Goal: Information Seeking & Learning: Learn about a topic

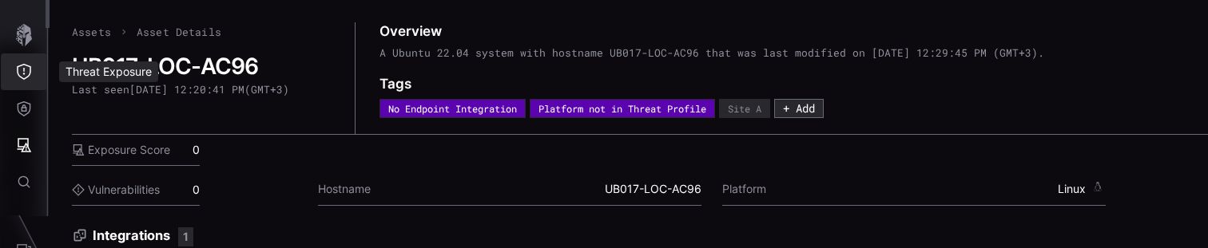
click at [28, 77] on icon "Threat Exposure" at bounding box center [24, 72] width 16 height 16
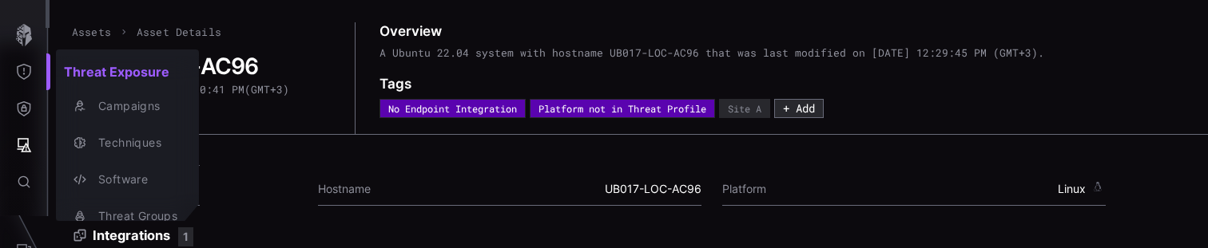
click at [31, 124] on div at bounding box center [604, 124] width 1208 height 248
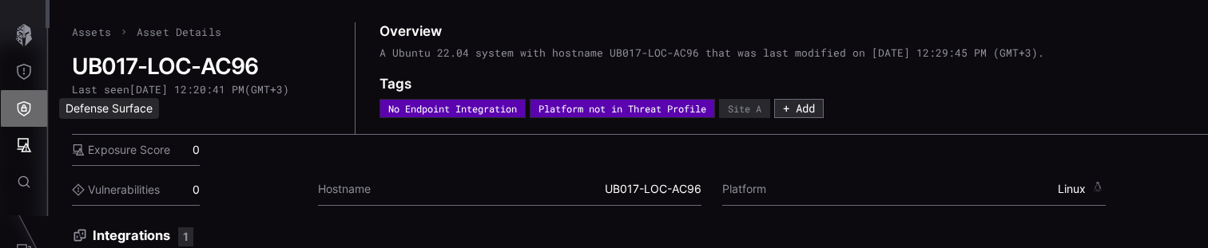
click at [28, 116] on icon "Defense Surface" at bounding box center [24, 109] width 16 height 16
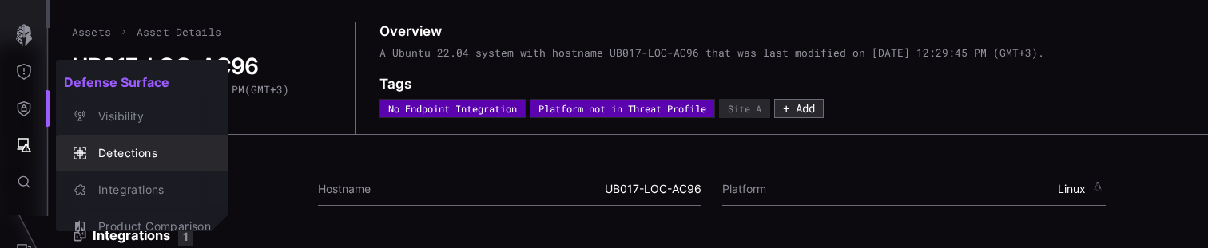
click at [126, 150] on div "Detections" at bounding box center [150, 154] width 121 height 20
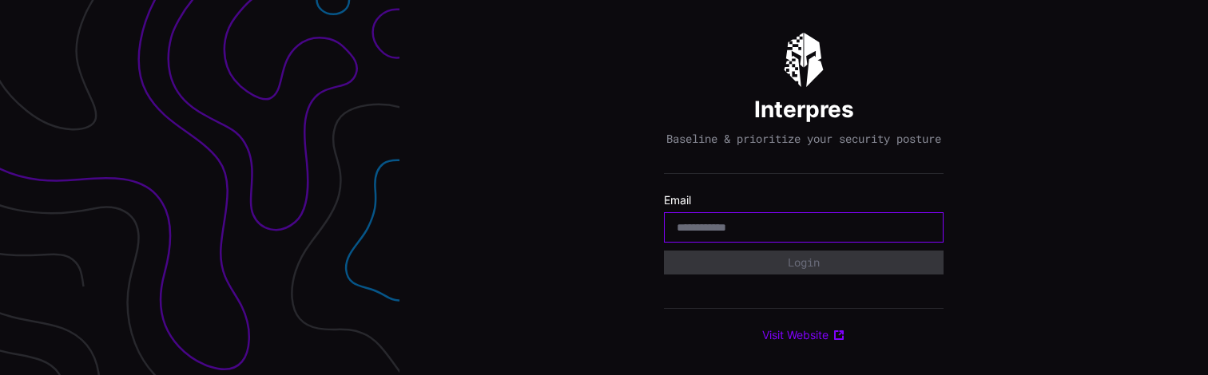
click at [748, 233] on input "email" at bounding box center [804, 227] width 254 height 14
type input "**********"
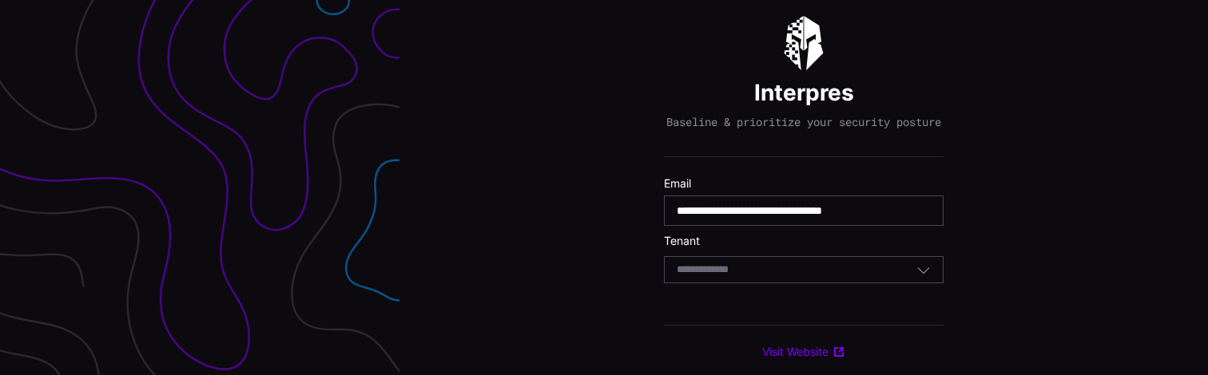
click at [767, 276] on div "Select Tenant" at bounding box center [797, 270] width 240 height 14
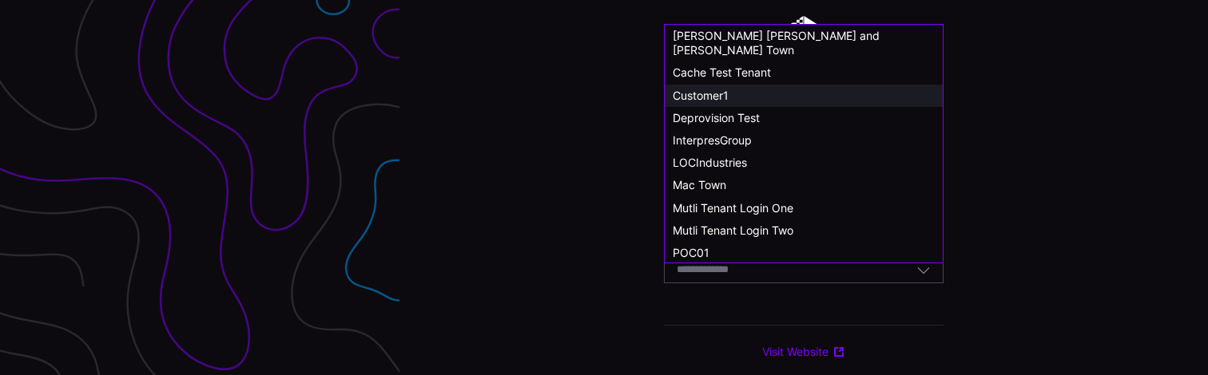
click at [707, 89] on span "Customer1" at bounding box center [701, 96] width 56 height 14
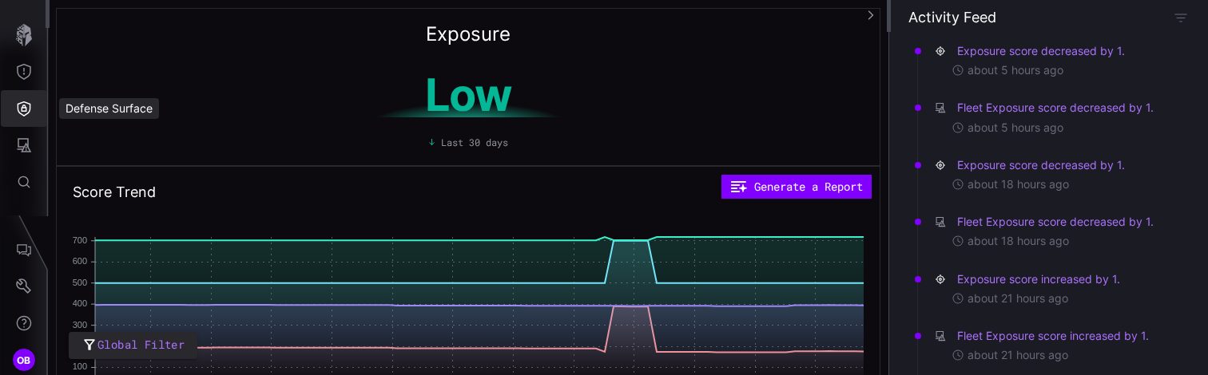
click at [25, 113] on icon "Defense Surface" at bounding box center [24, 109] width 16 height 16
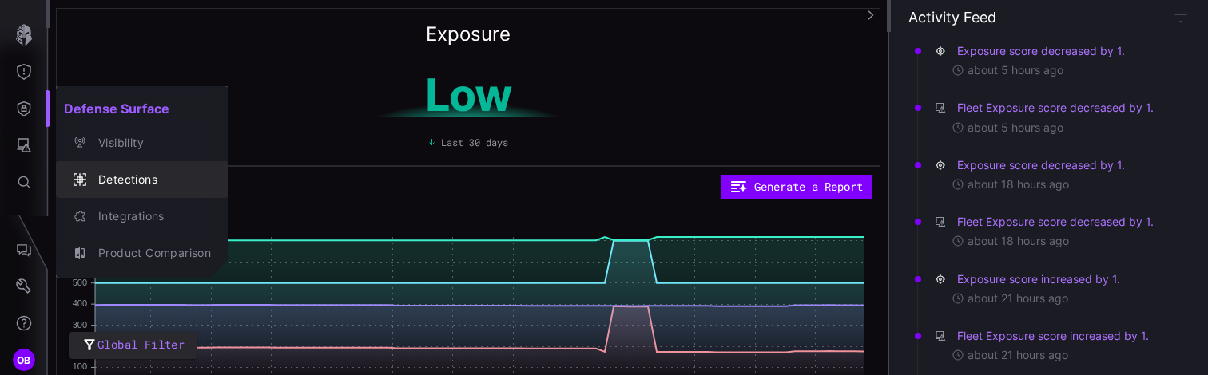
click at [133, 179] on div "Detections" at bounding box center [150, 180] width 121 height 20
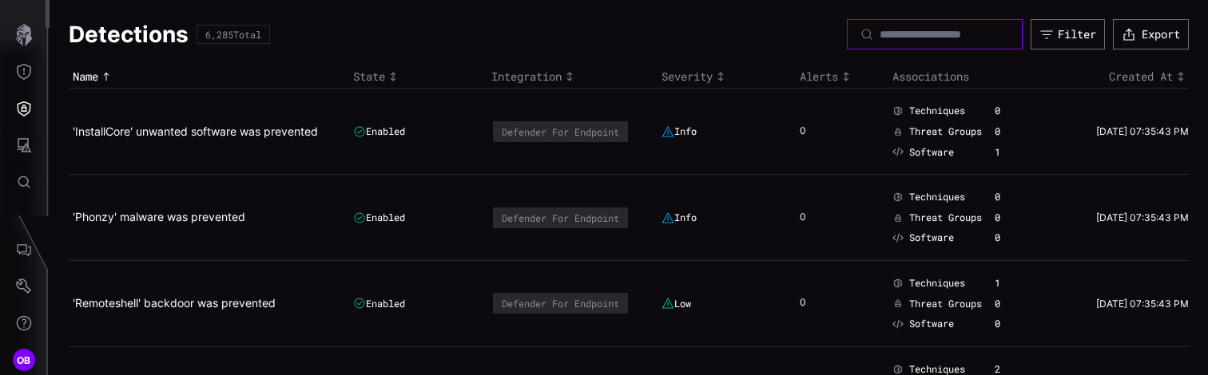
click at [966, 33] on input at bounding box center [936, 34] width 112 height 14
click at [1041, 25] on button "Filter" at bounding box center [1067, 34] width 74 height 30
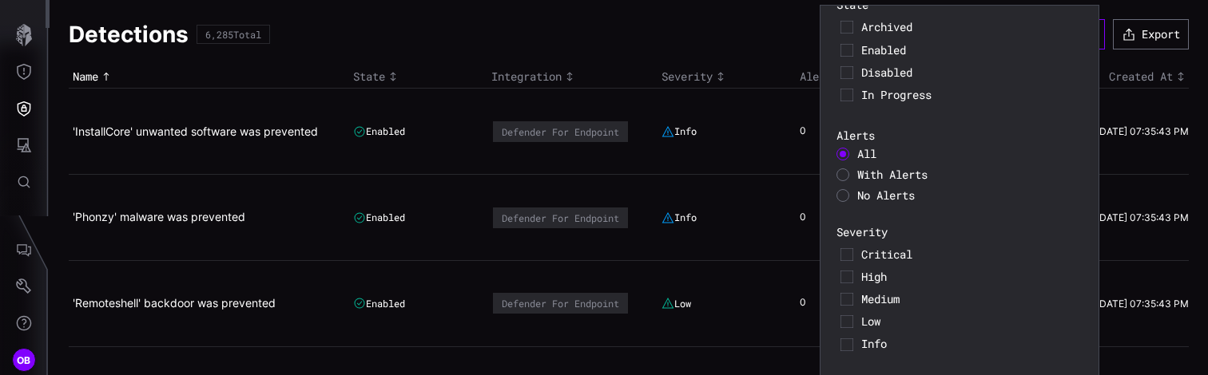
scroll to position [196, 0]
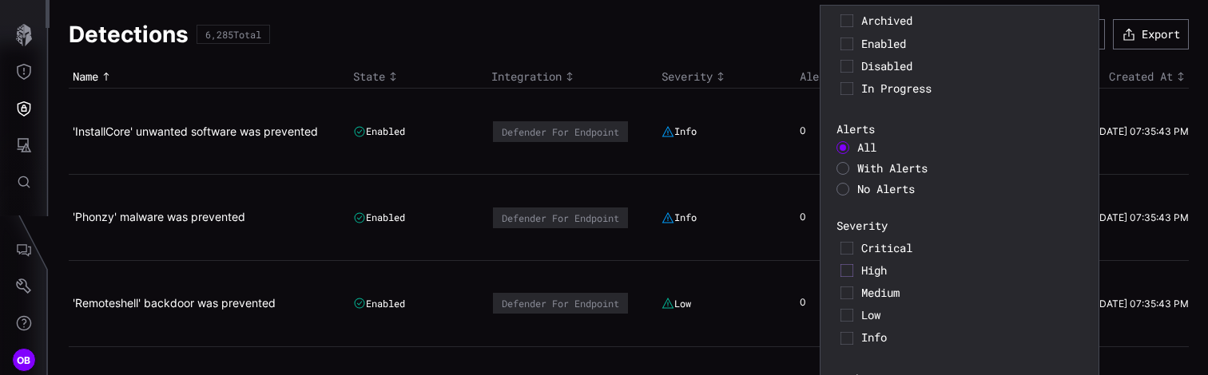
click at [844, 271] on icon at bounding box center [846, 270] width 13 height 13
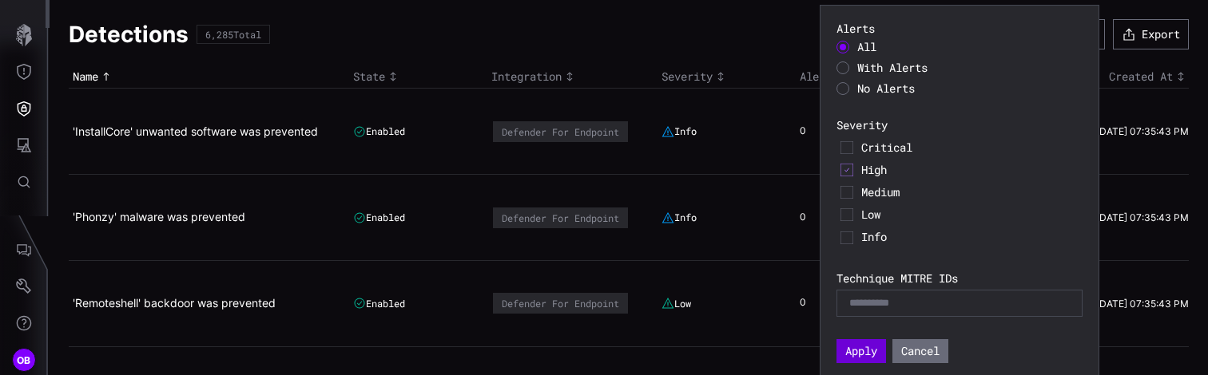
click at [864, 352] on button "Apply" at bounding box center [861, 352] width 50 height 24
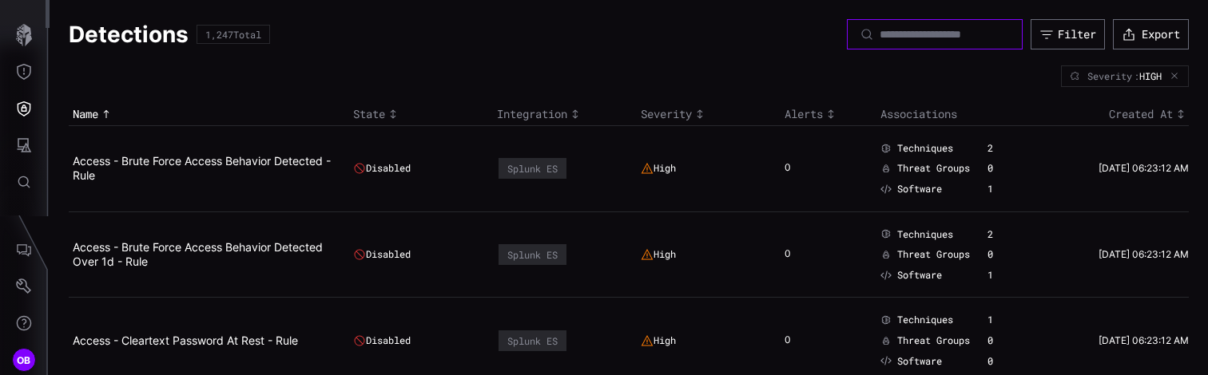
click at [880, 32] on input at bounding box center [936, 34] width 112 height 14
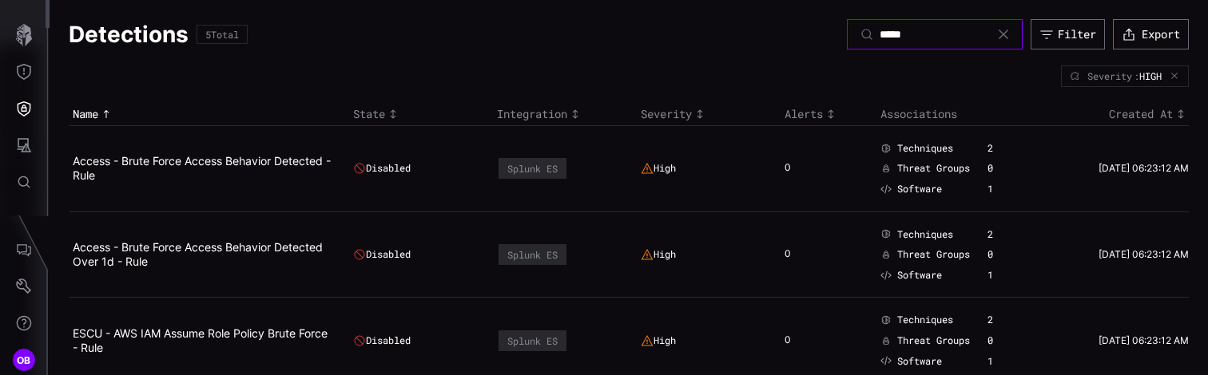
type input "*****"
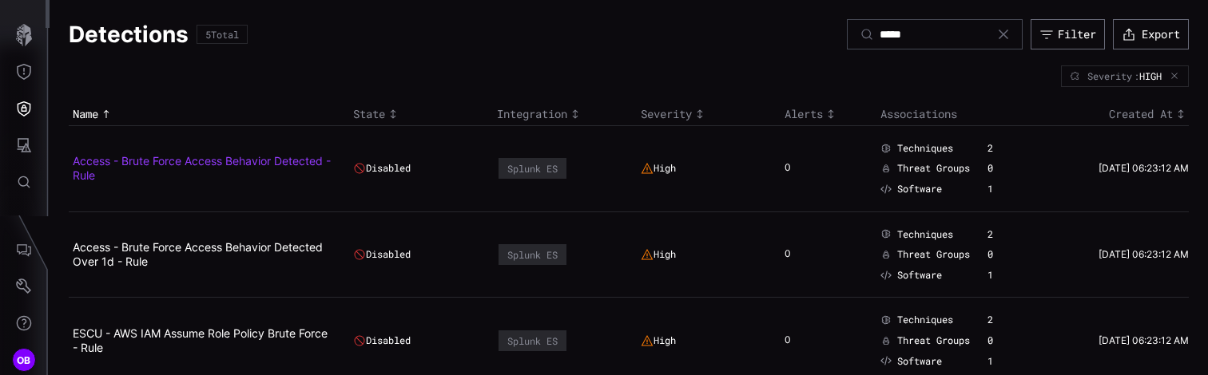
click at [223, 165] on link "Access - Brute Force Access Behavior Detected - Rule" at bounding box center [202, 168] width 258 height 28
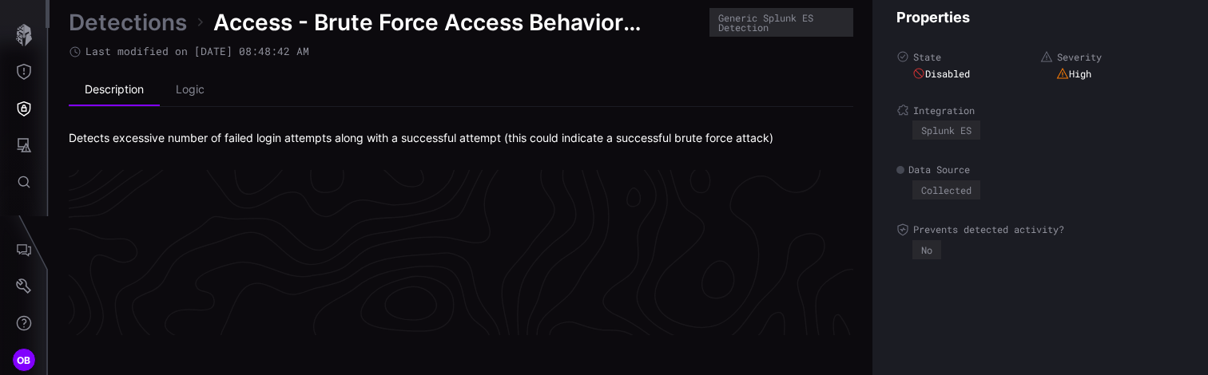
scroll to position [3512, 806]
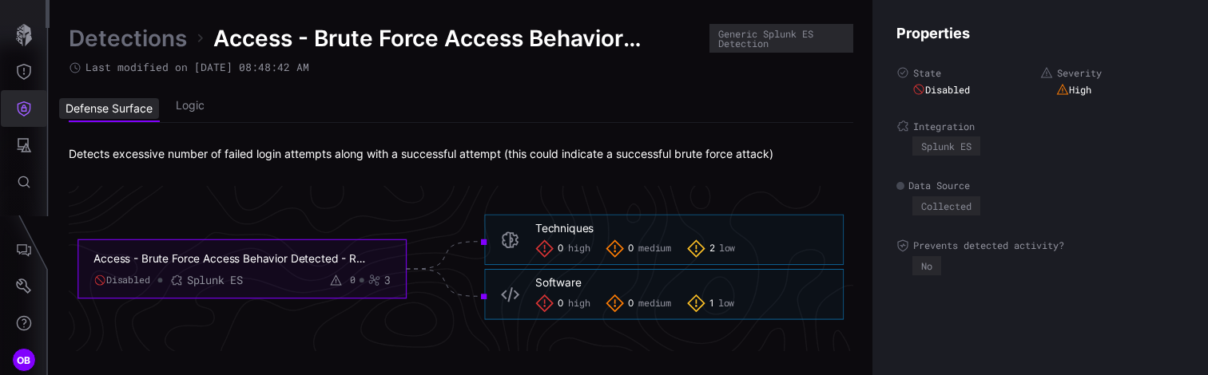
click at [19, 108] on icon "Defense Surface" at bounding box center [24, 109] width 16 height 16
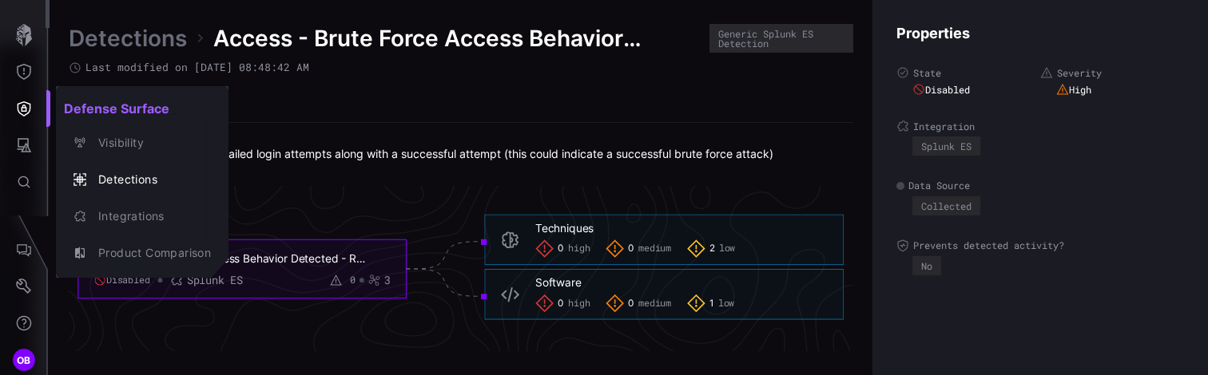
click at [22, 73] on div at bounding box center [604, 187] width 1208 height 375
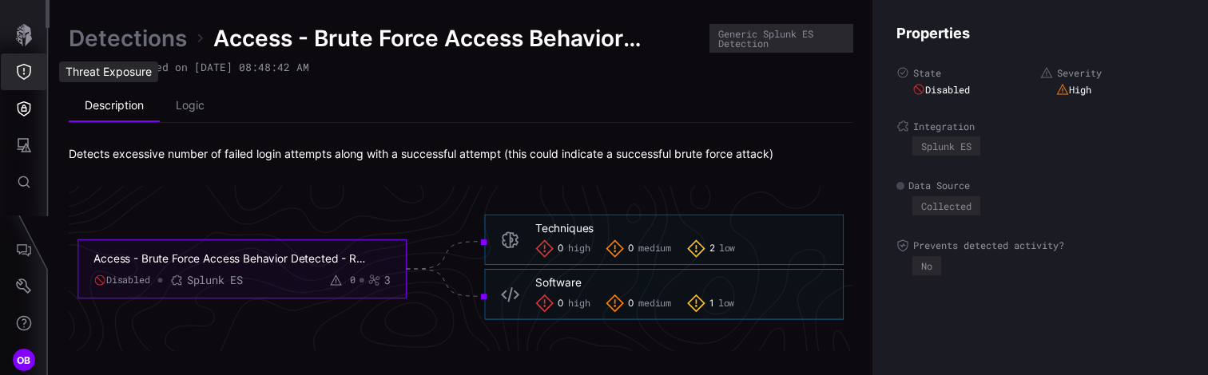
click at [22, 73] on icon "Threat Exposure" at bounding box center [24, 72] width 14 height 16
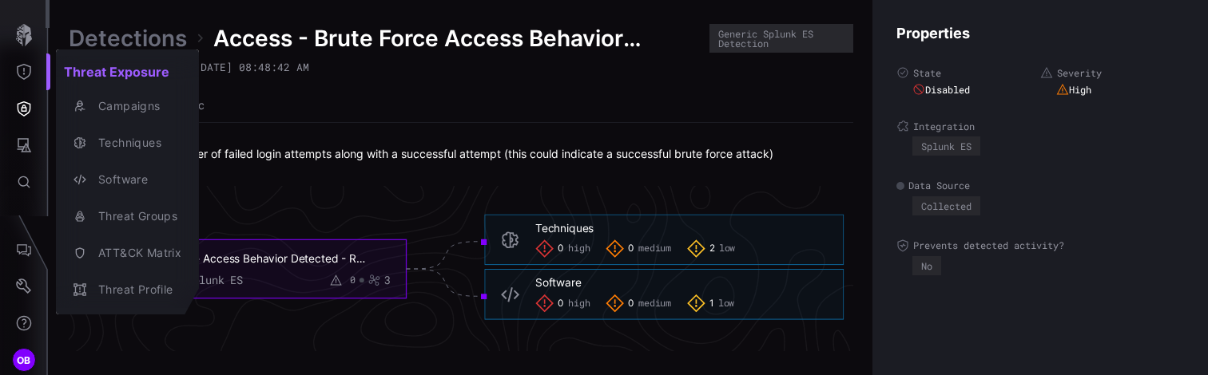
click at [30, 142] on div at bounding box center [604, 187] width 1208 height 375
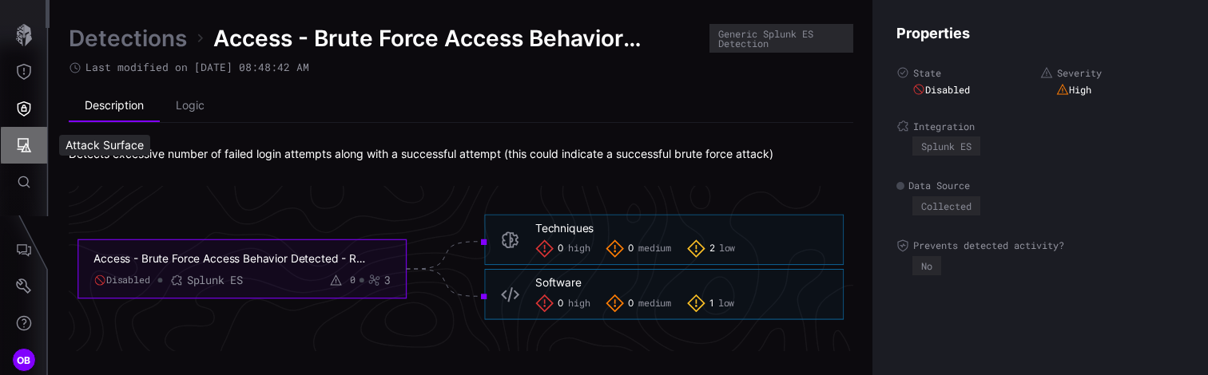
click at [30, 142] on icon "Attack Surface" at bounding box center [24, 145] width 16 height 16
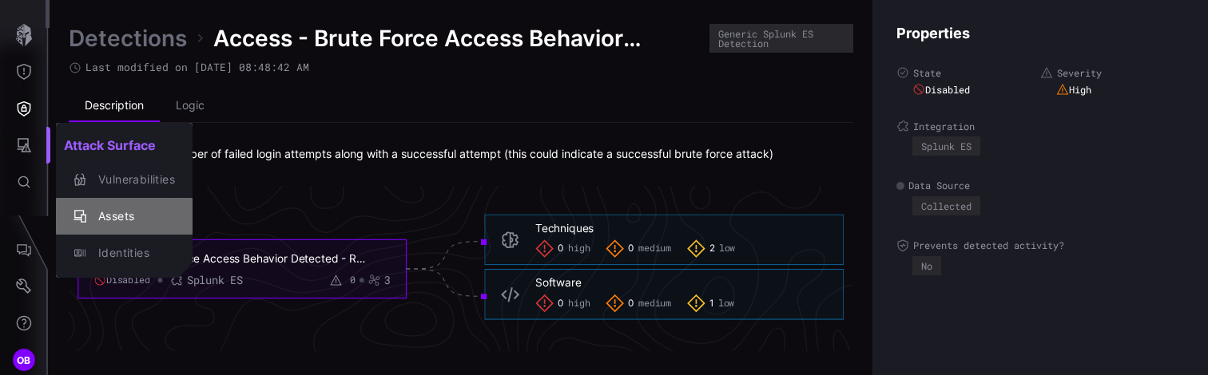
click at [122, 212] on div "Assets" at bounding box center [132, 217] width 85 height 20
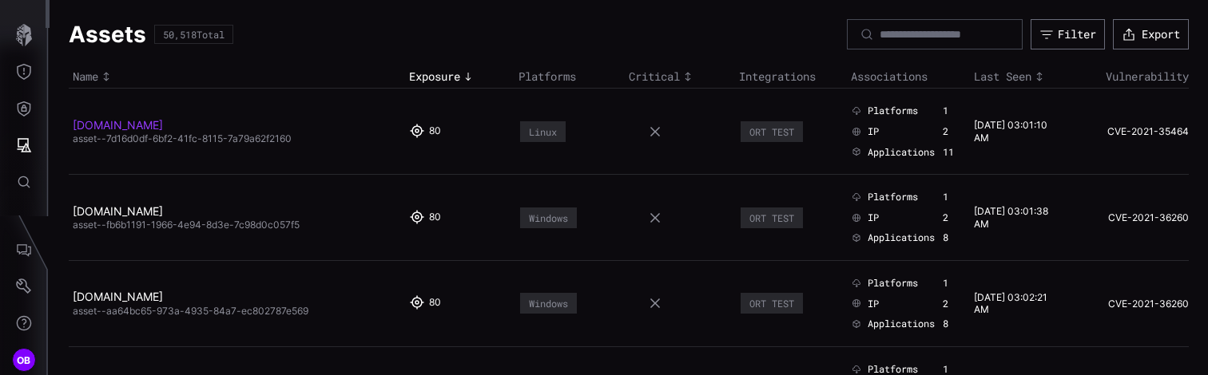
click at [153, 127] on link "[DOMAIN_NAME]" at bounding box center [118, 125] width 90 height 14
